Goal: Information Seeking & Learning: Learn about a topic

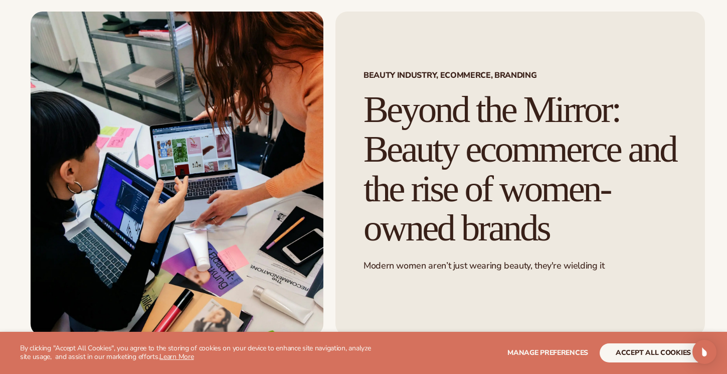
scroll to position [49, 0]
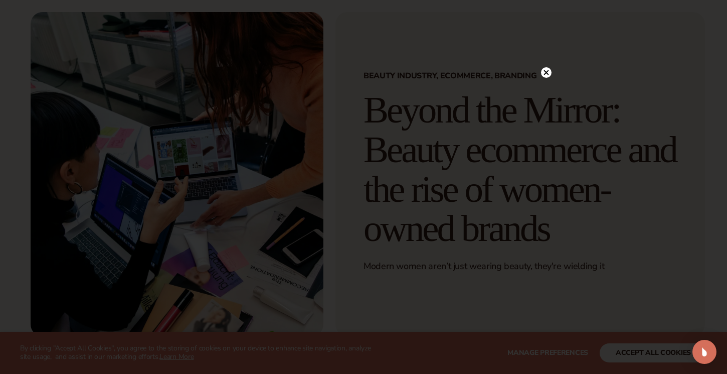
click at [543, 71] on circle at bounding box center [546, 72] width 11 height 11
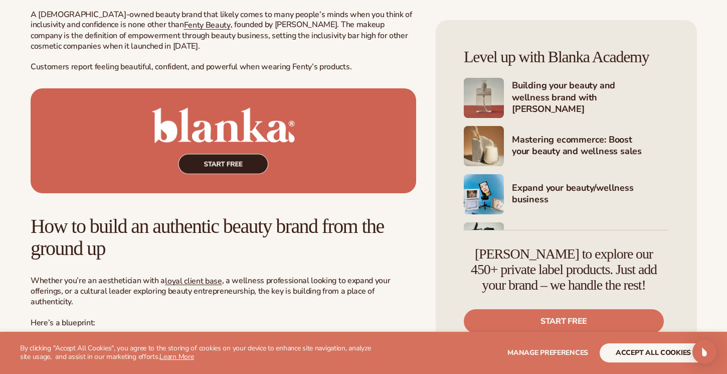
scroll to position [2791, 0]
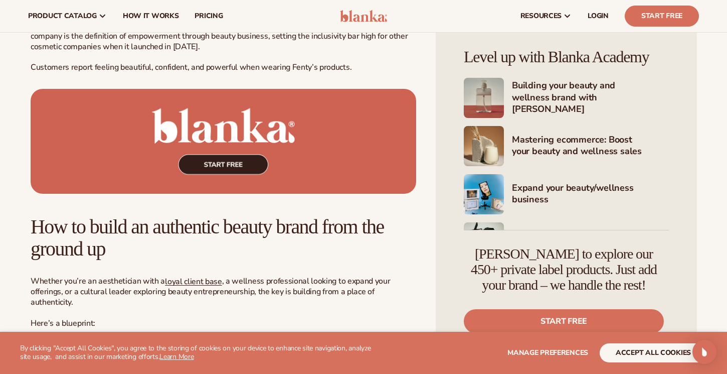
click at [253, 174] on img at bounding box center [224, 141] width 386 height 105
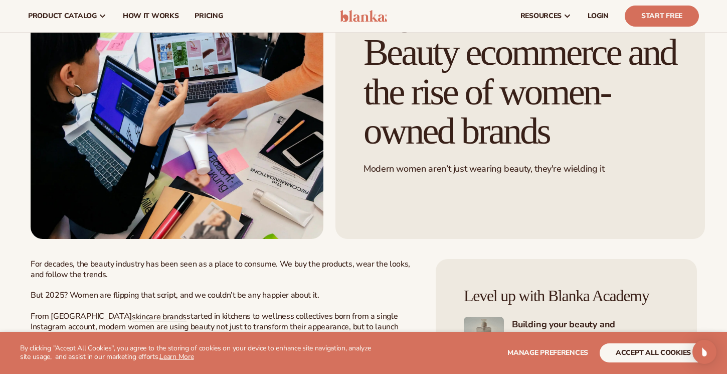
scroll to position [0, 0]
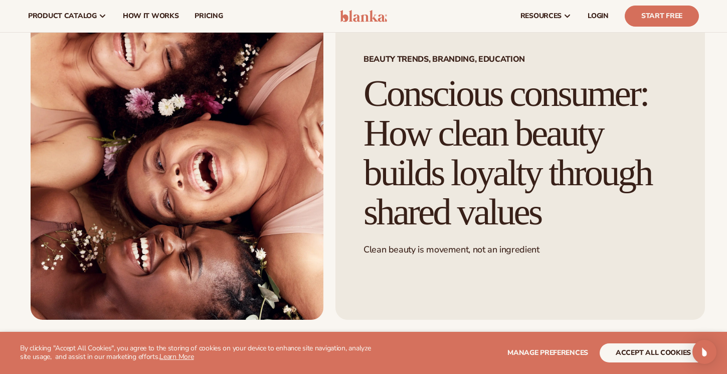
scroll to position [55, 0]
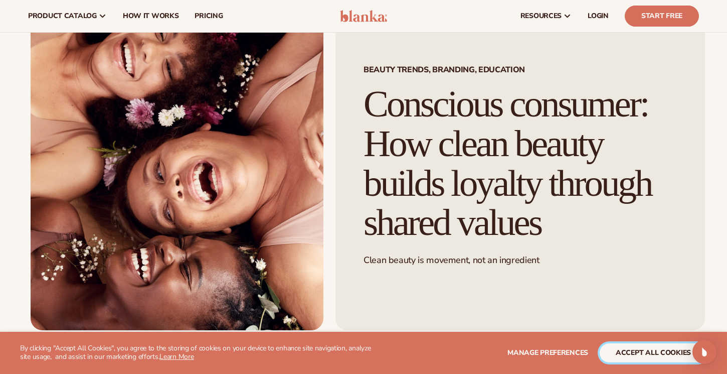
click at [649, 355] on button "accept all cookies" at bounding box center [653, 352] width 107 height 19
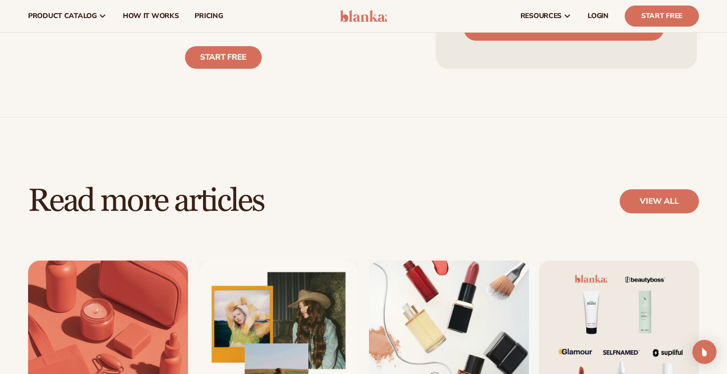
scroll to position [3454, 0]
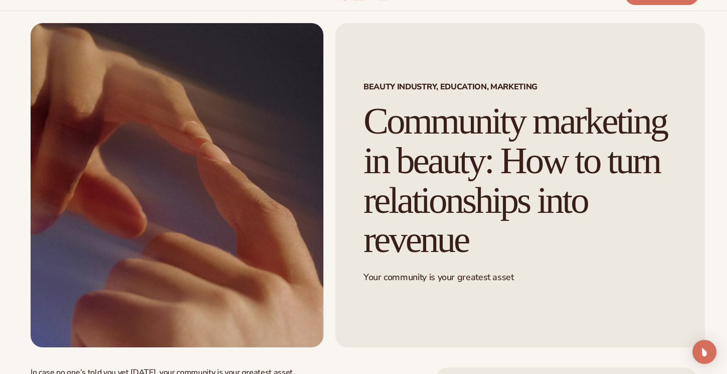
scroll to position [46, 0]
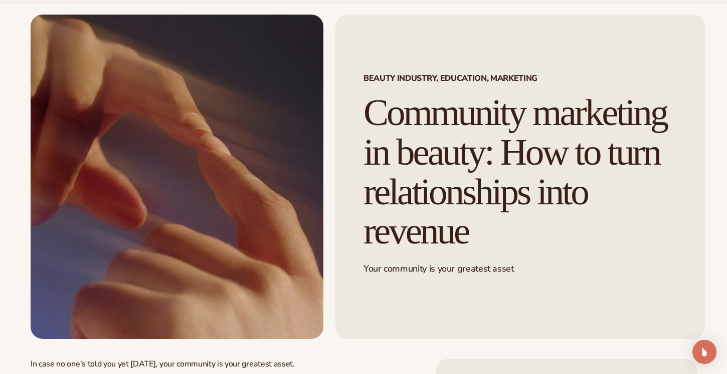
click at [346, 133] on div "Beauty Industry, Education, Marketing Community marketing in beauty: How to tur…" at bounding box center [520, 177] width 370 height 324
click at [334, 107] on div "Beauty Industry, Education, Marketing Community marketing in beauty: How to tur…" at bounding box center [514, 177] width 382 height 324
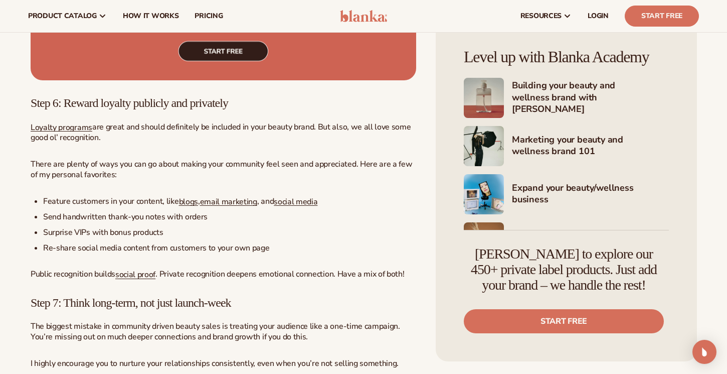
scroll to position [2397, 0]
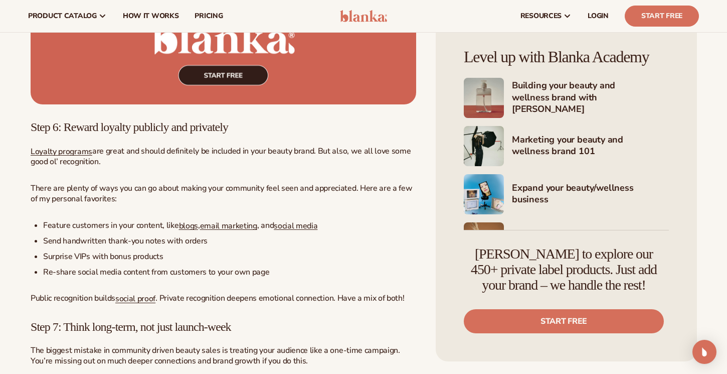
click at [307, 70] on img at bounding box center [224, 52] width 386 height 105
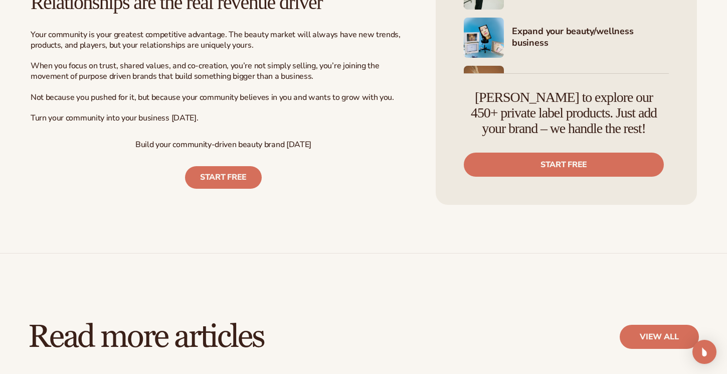
scroll to position [3877, 0]
